Goal: Information Seeking & Learning: Learn about a topic

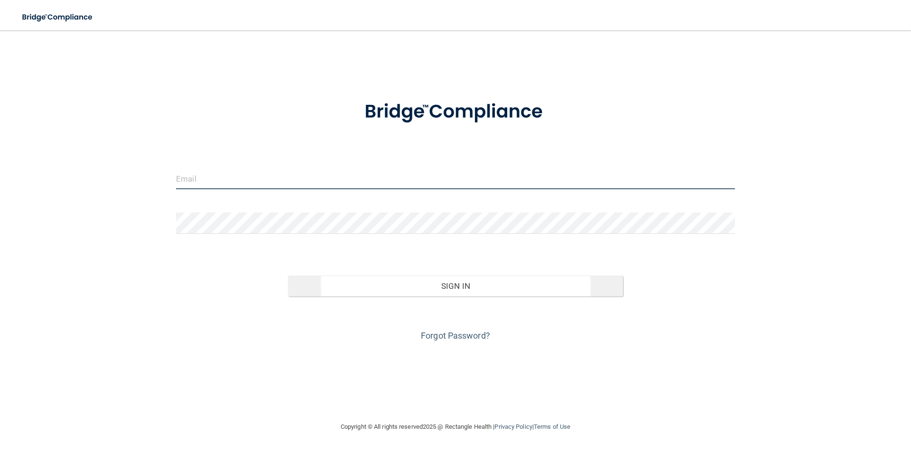
type input "[PERSON_NAME][EMAIL_ADDRESS][DOMAIN_NAME]"
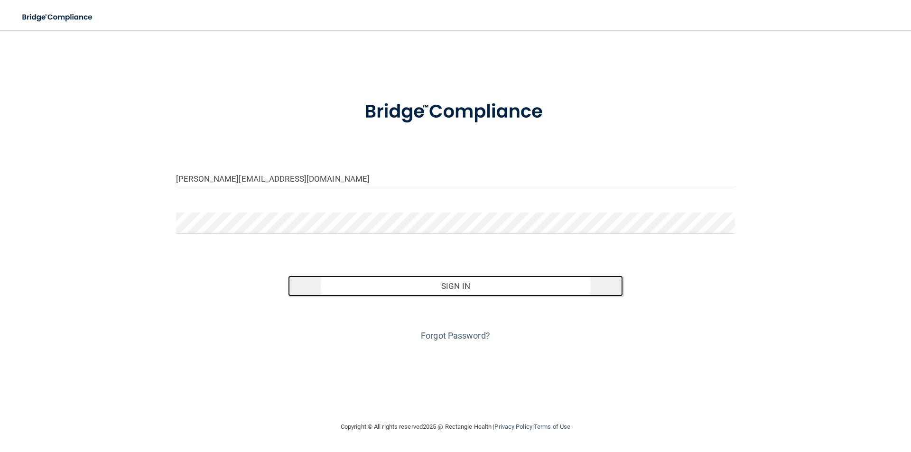
click at [446, 292] on button "Sign In" at bounding box center [455, 286] width 335 height 21
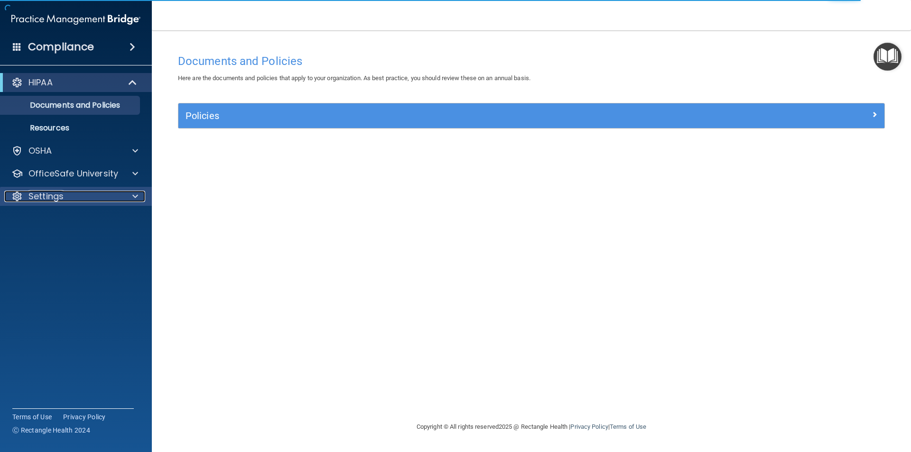
click at [46, 199] on p "Settings" at bounding box center [45, 196] width 35 height 11
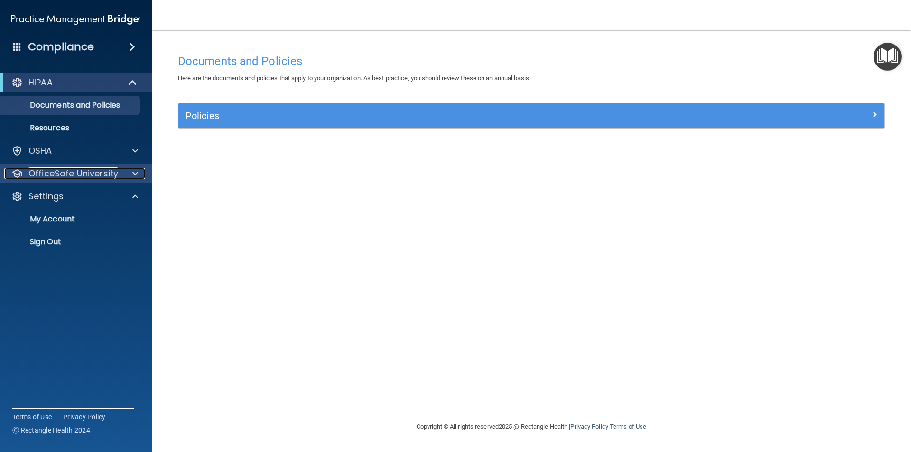
click at [66, 177] on p "OfficeSafe University" at bounding box center [73, 173] width 90 height 11
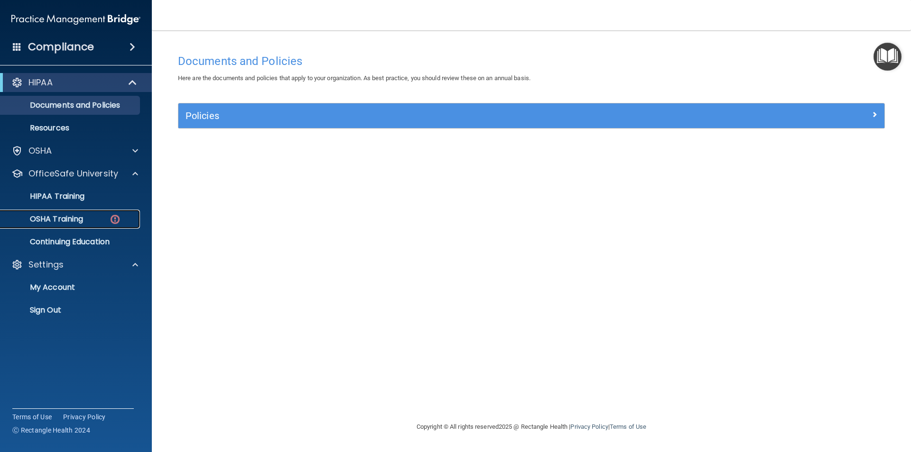
click at [64, 218] on p "OSHA Training" at bounding box center [44, 218] width 77 height 9
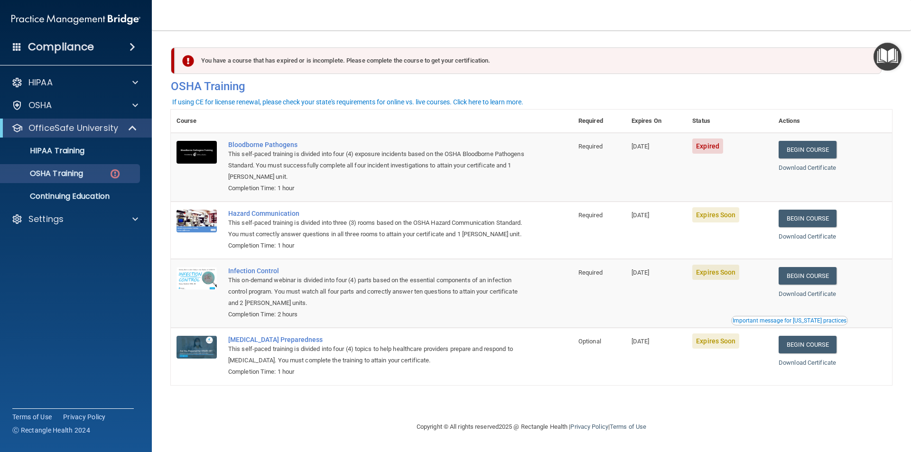
click at [718, 146] on span "Expired" at bounding box center [707, 145] width 31 height 15
click at [801, 154] on link "Begin Course" at bounding box center [807, 150] width 58 height 18
